Goal: Task Accomplishment & Management: Manage account settings

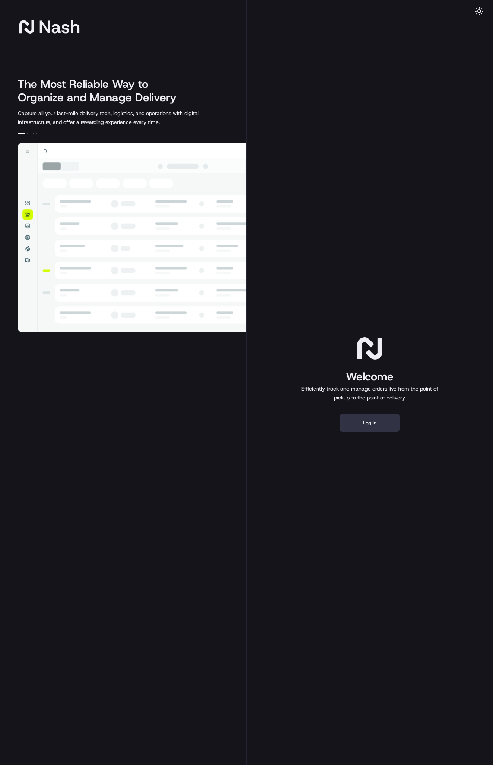
click at [368, 418] on button "Log in" at bounding box center [370, 423] width 60 height 18
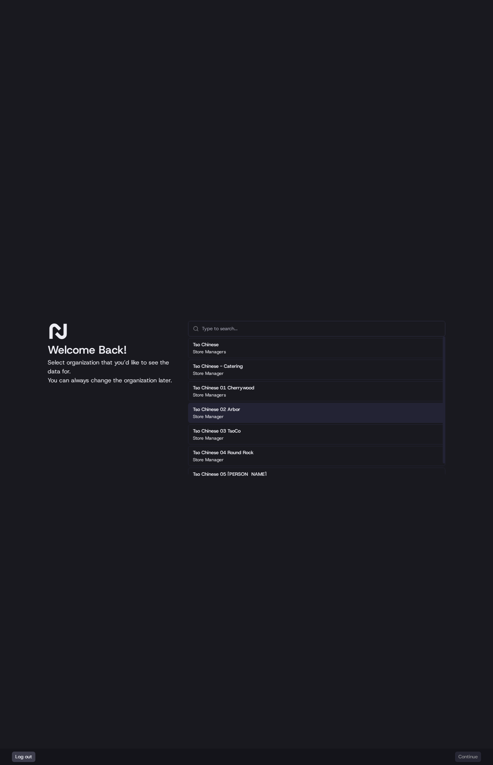
click at [292, 416] on div "Tso Chinese 02 Arbor Store Manager" at bounding box center [316, 413] width 257 height 20
click at [134, 414] on div "Welcome Back! Select organization that you’d like to see the data for. You can …" at bounding box center [112, 398] width 128 height 155
click at [464, 756] on button "Continue" at bounding box center [468, 756] width 26 height 10
